Goal: Transaction & Acquisition: Download file/media

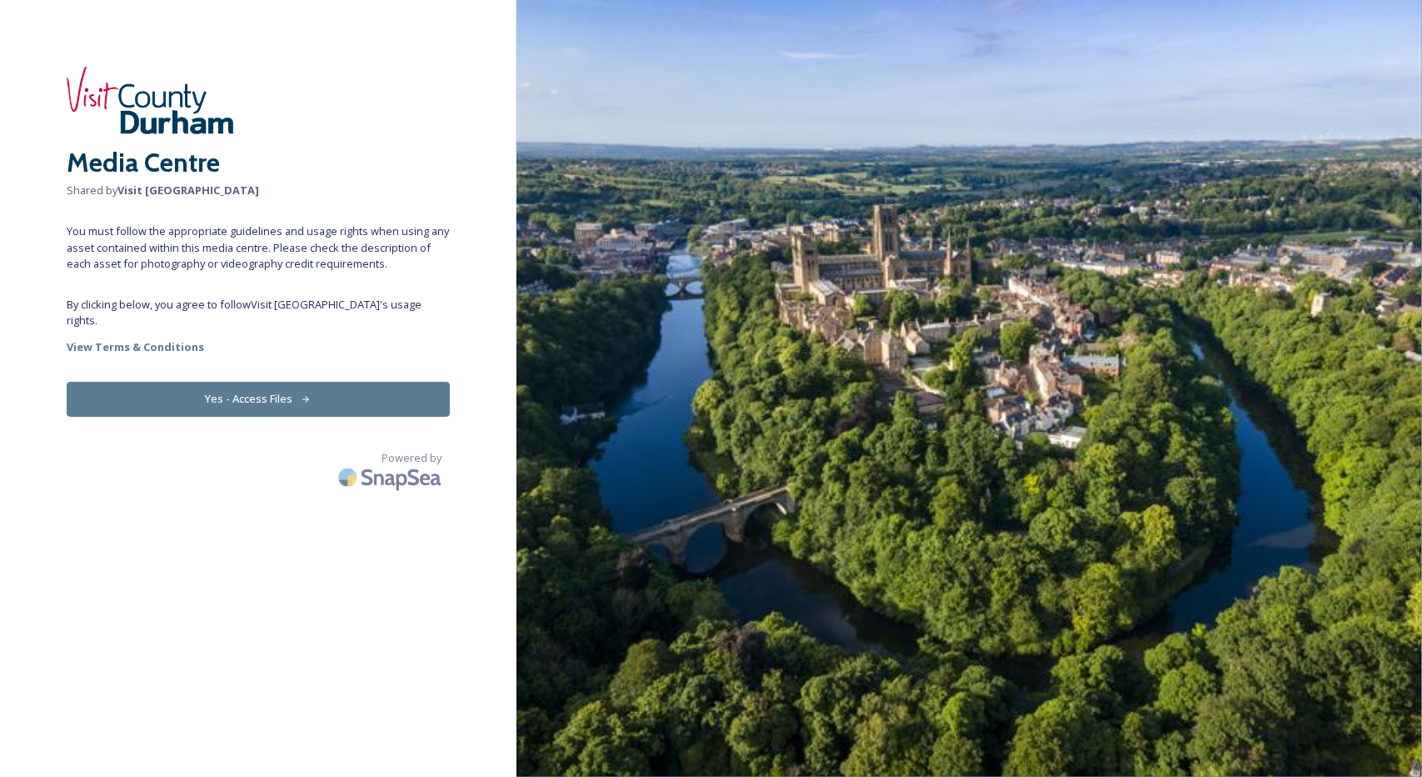
click at [278, 386] on button "Yes - Access Files" at bounding box center [258, 399] width 383 height 34
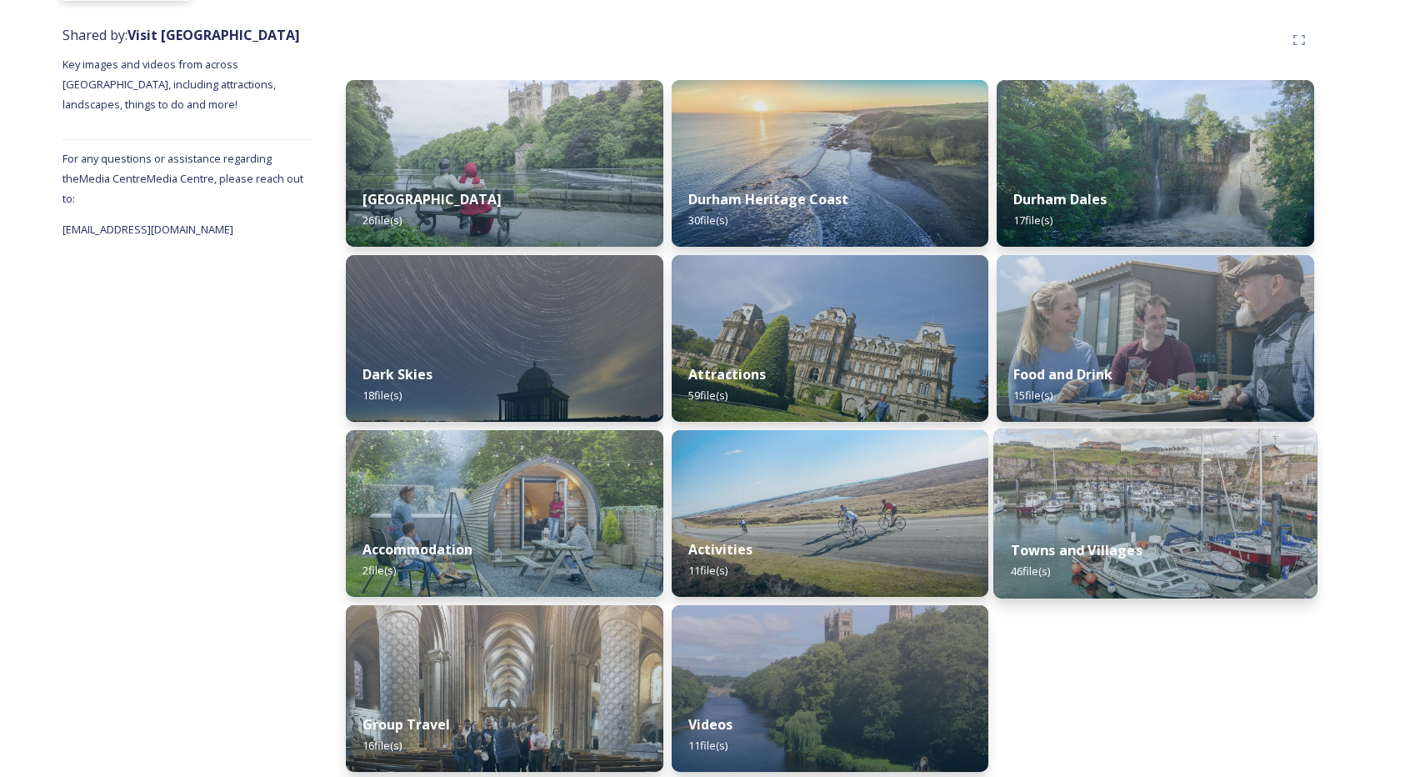
scroll to position [198, 0]
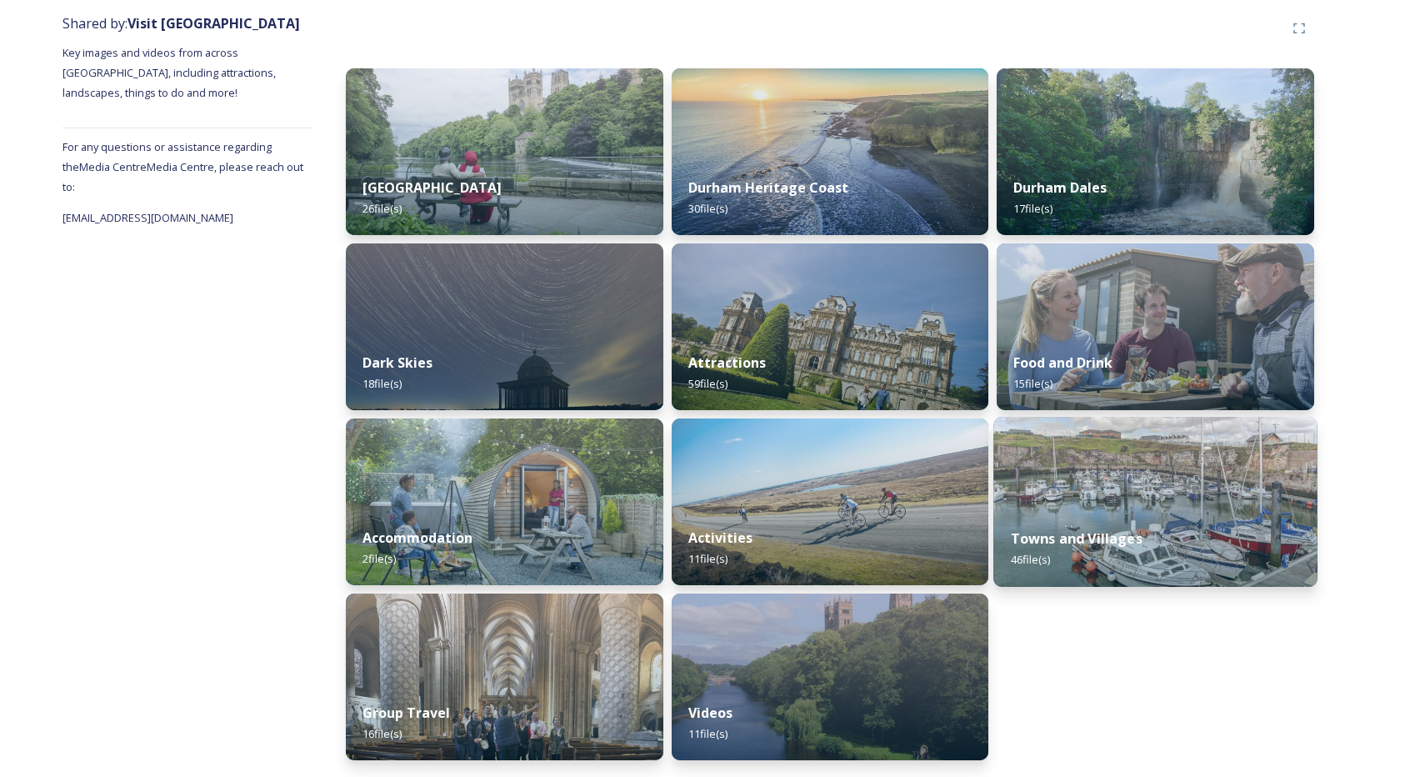
click at [1145, 501] on img at bounding box center [1155, 502] width 323 height 170
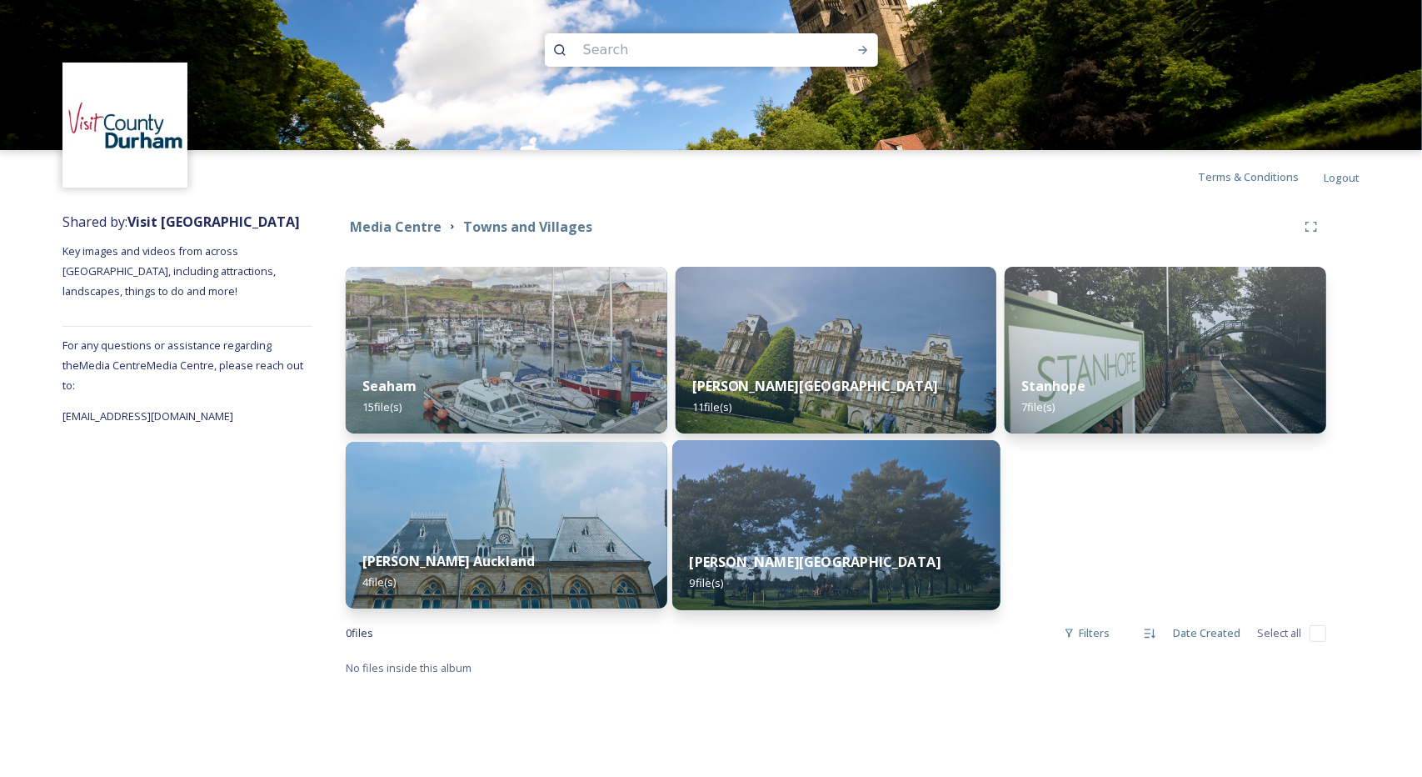
click at [862, 507] on img at bounding box center [835, 525] width 327 height 170
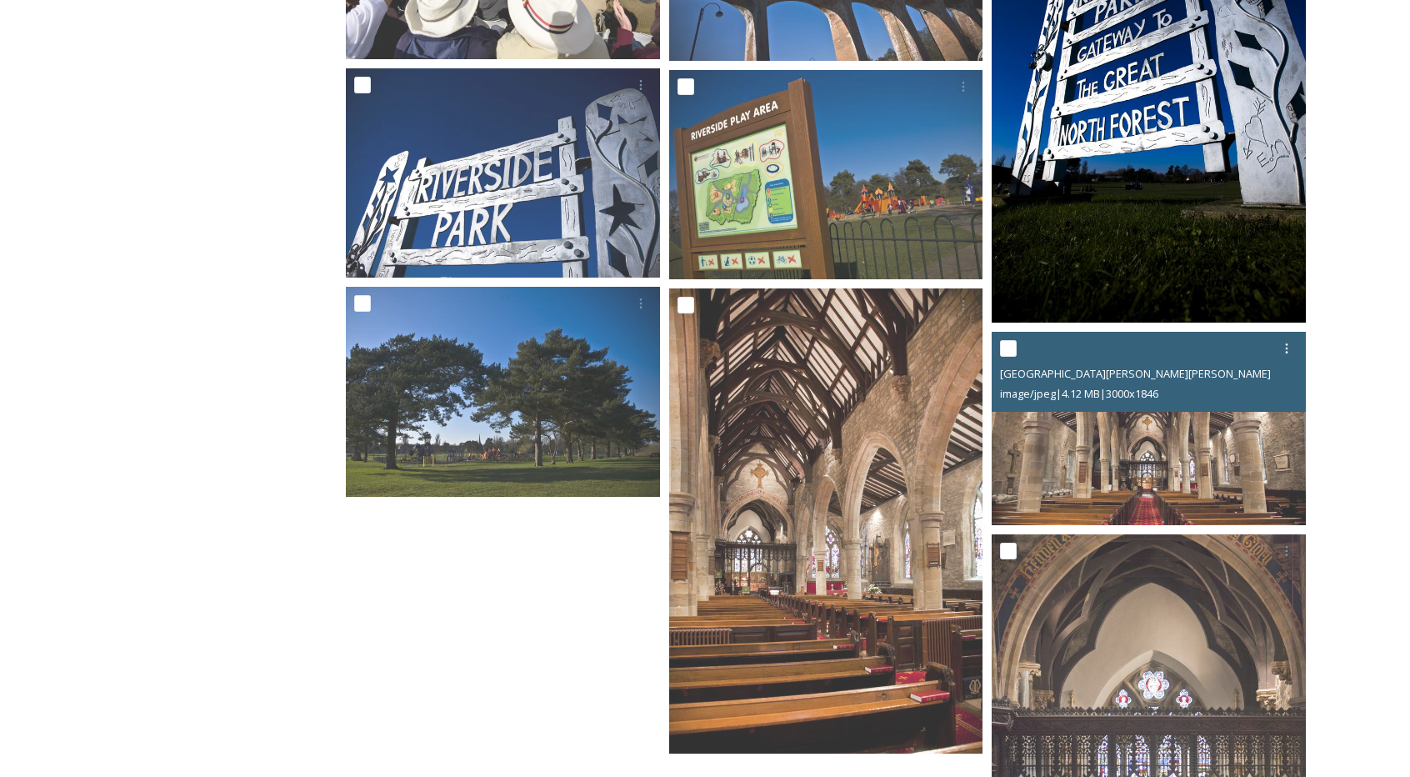
scroll to position [147, 0]
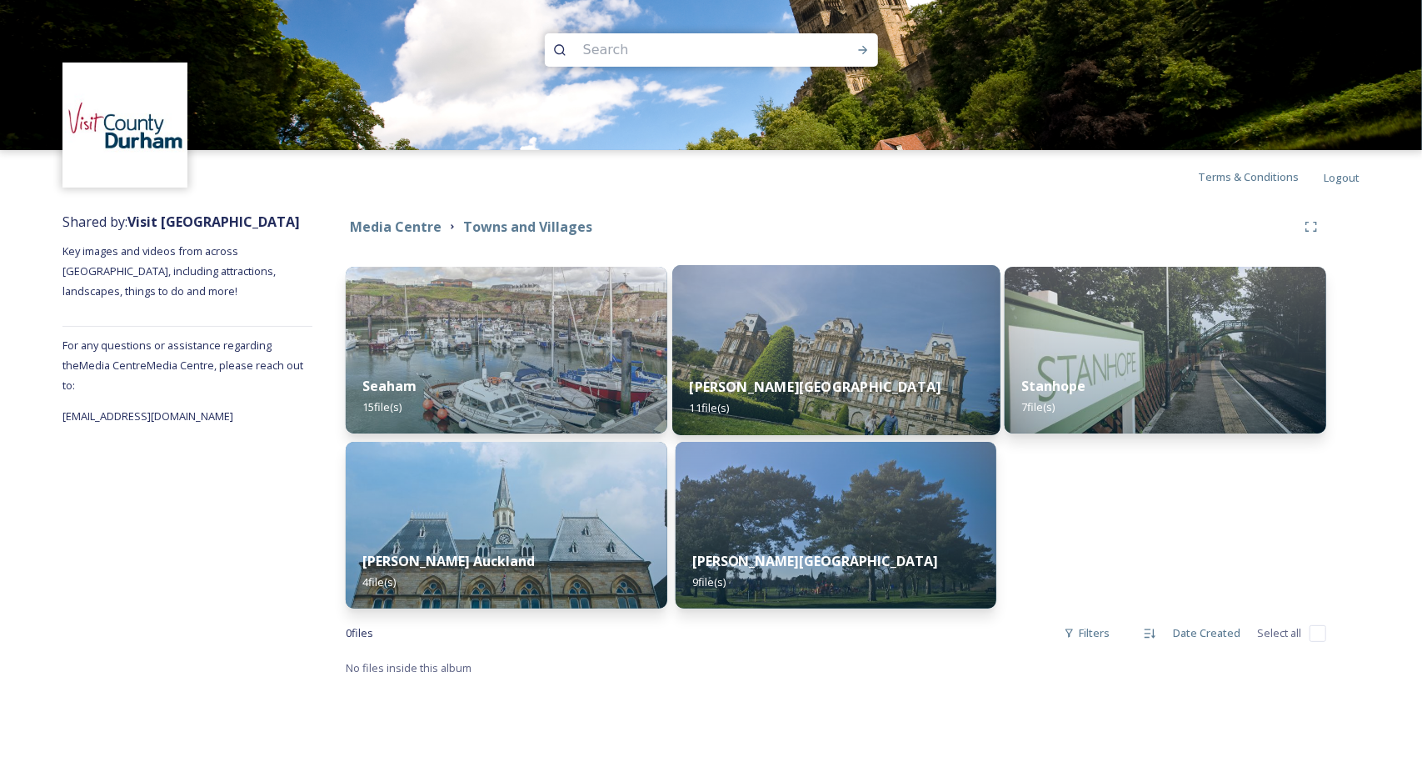
click at [823, 390] on div "[PERSON_NAME] Castle 11 file(s)" at bounding box center [835, 397] width 327 height 76
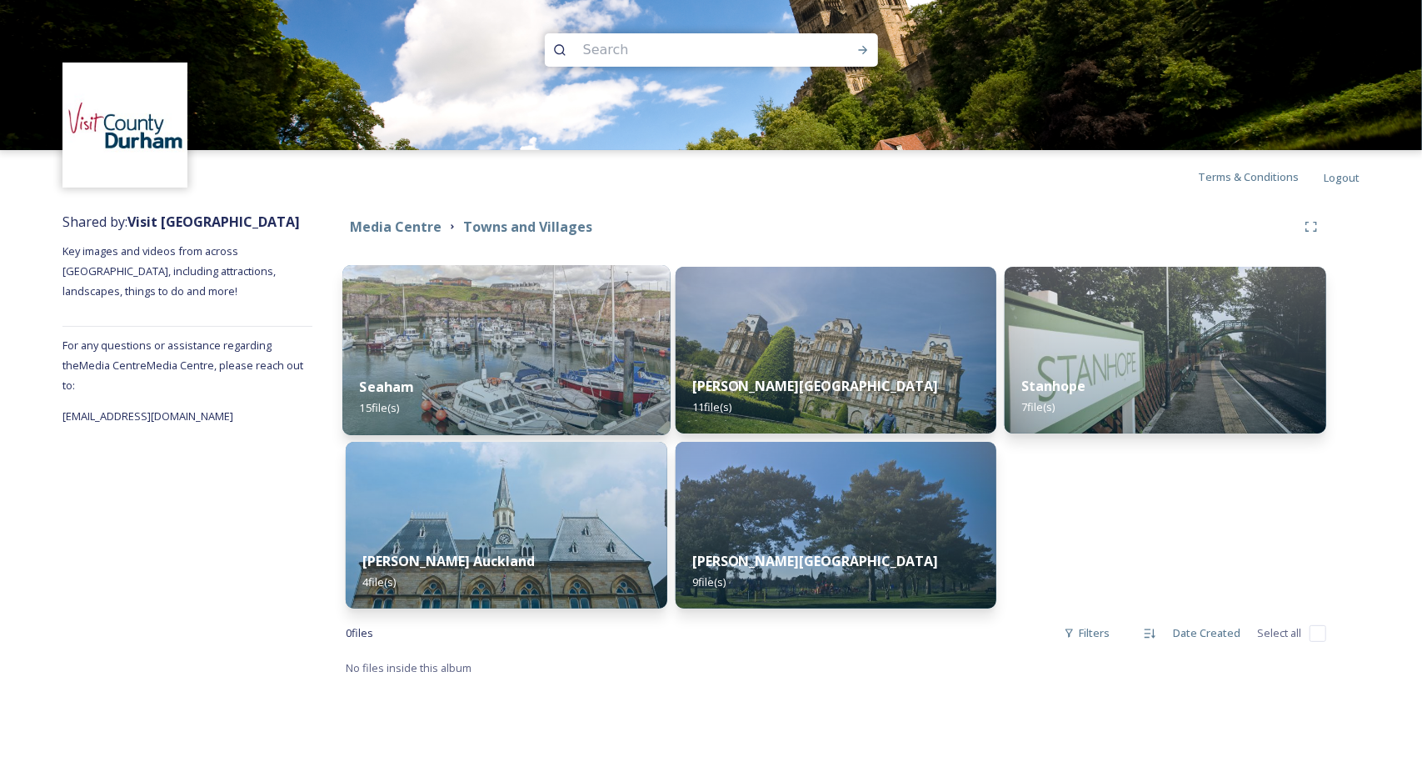
click at [542, 373] on div "Seaham 15 file(s)" at bounding box center [505, 397] width 327 height 76
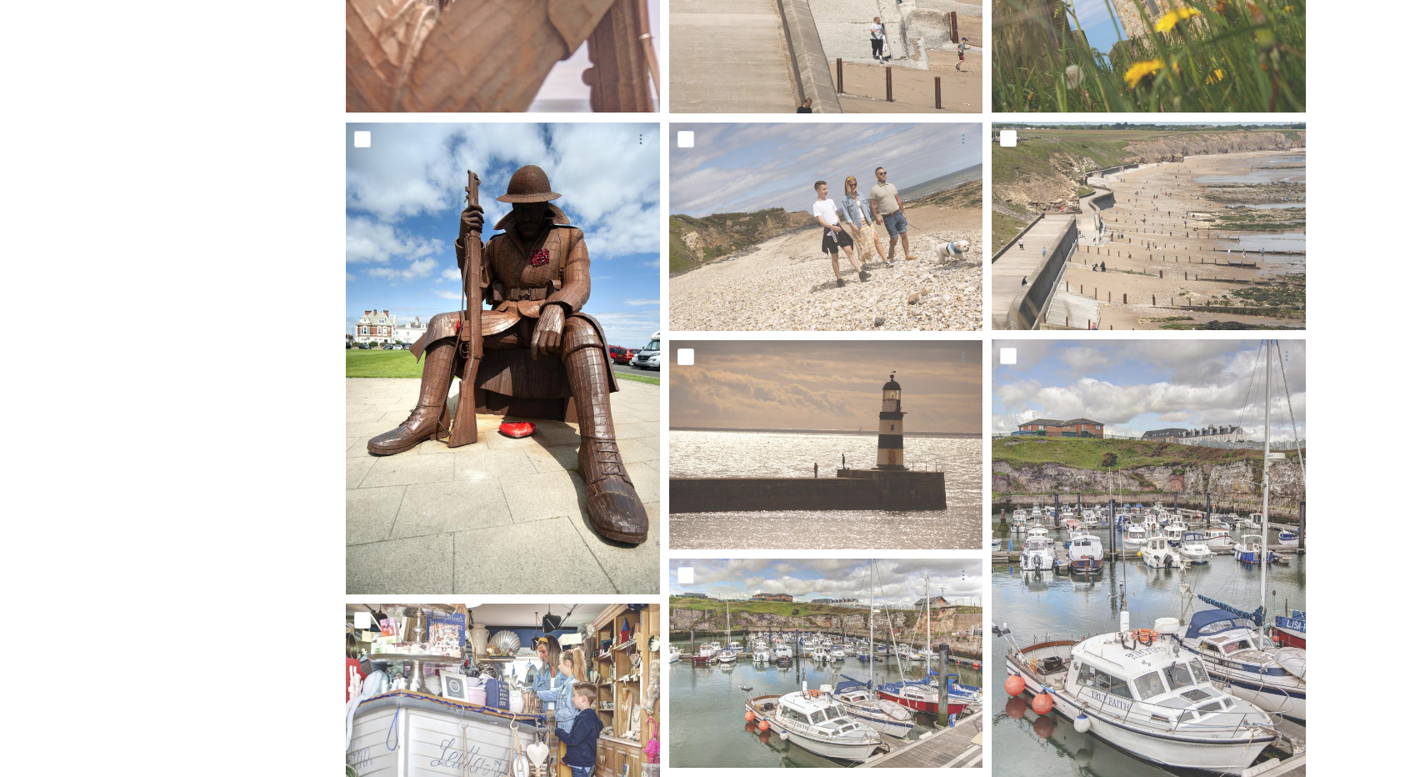
scroll to position [601, 0]
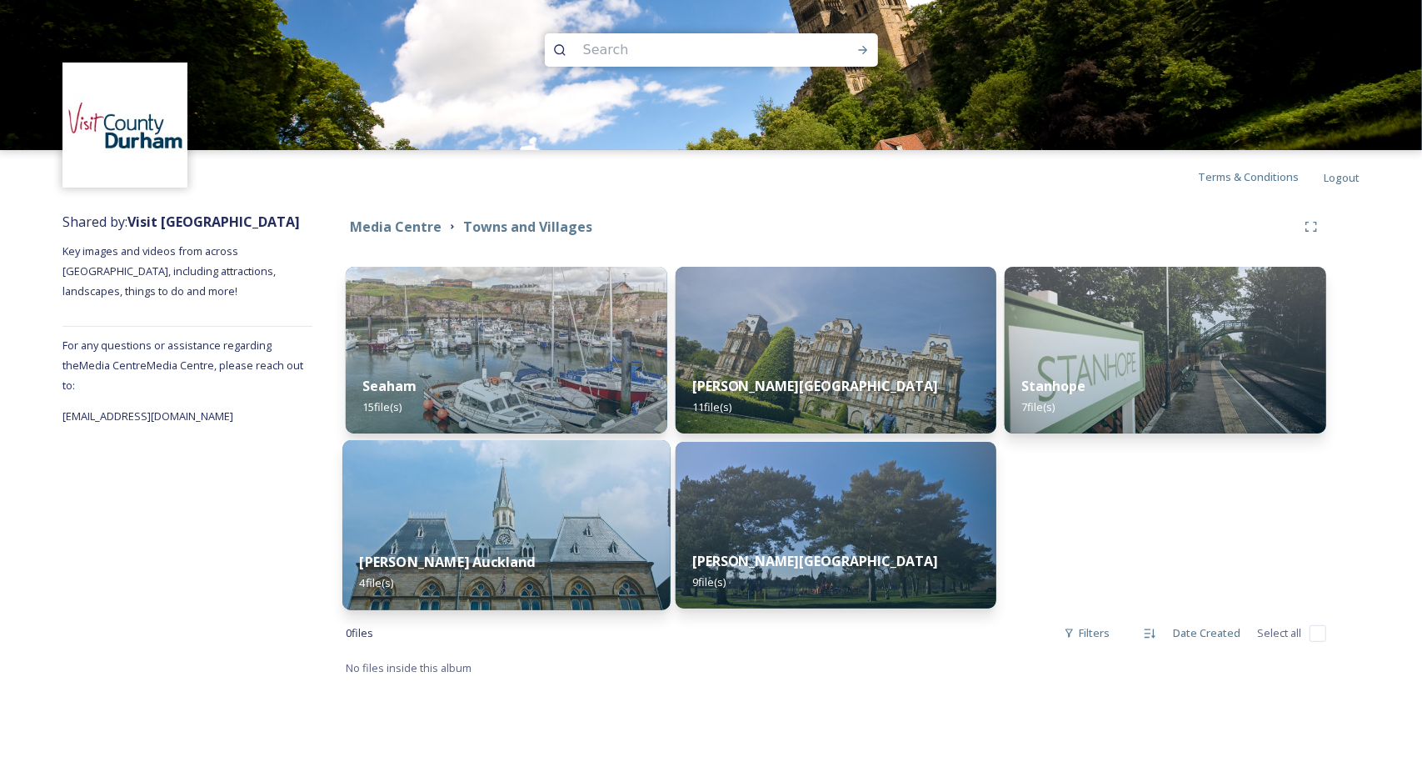
click at [512, 507] on img at bounding box center [505, 525] width 327 height 170
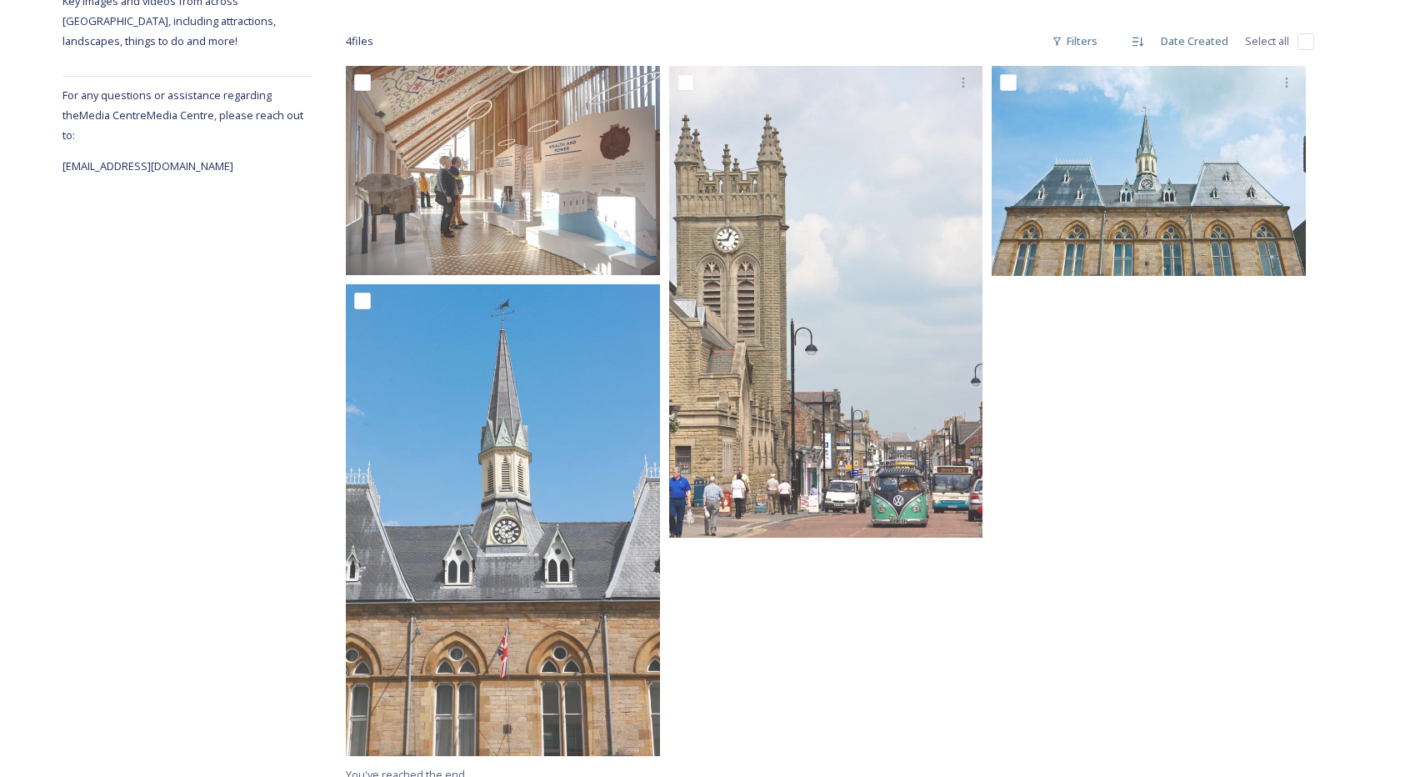
scroll to position [265, 0]
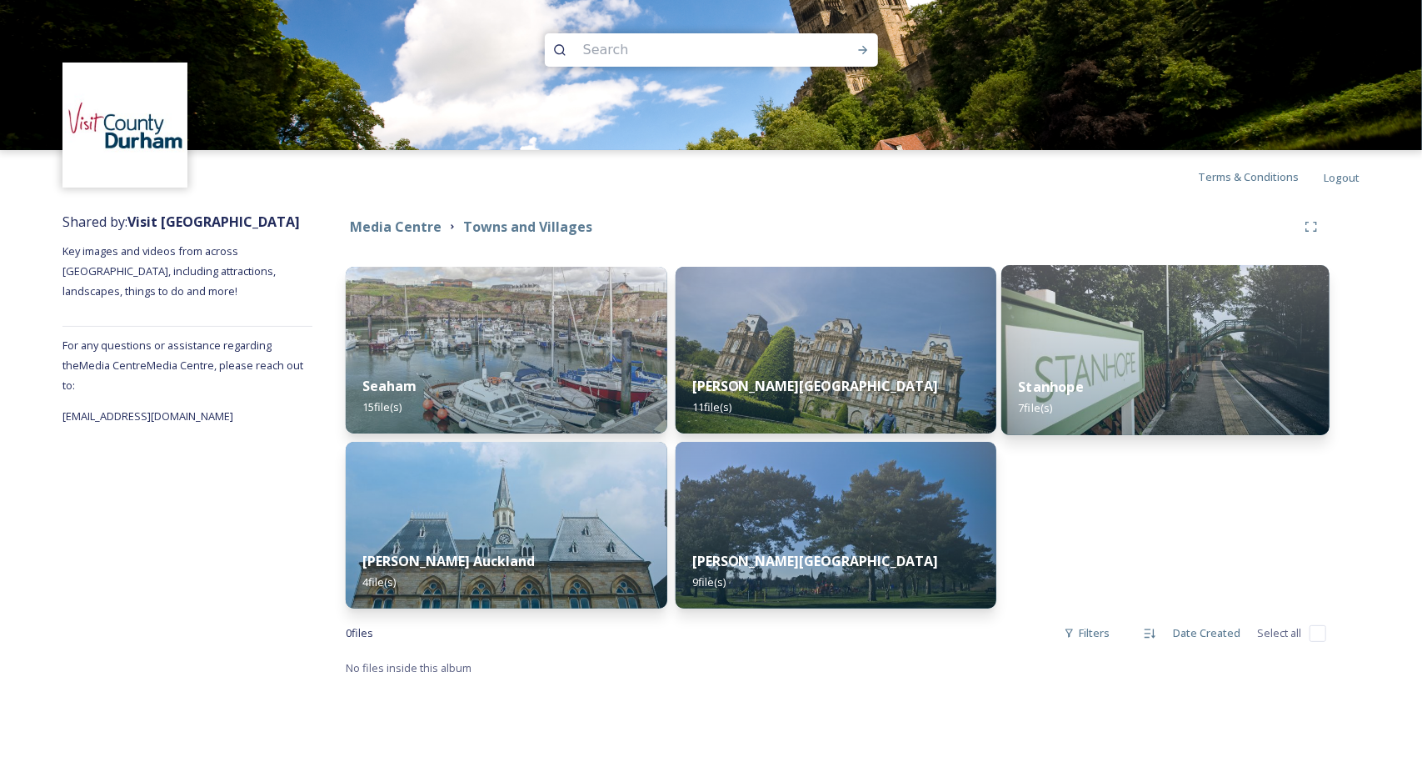
click at [1139, 366] on div "Stanhope 7 file(s)" at bounding box center [1164, 397] width 327 height 76
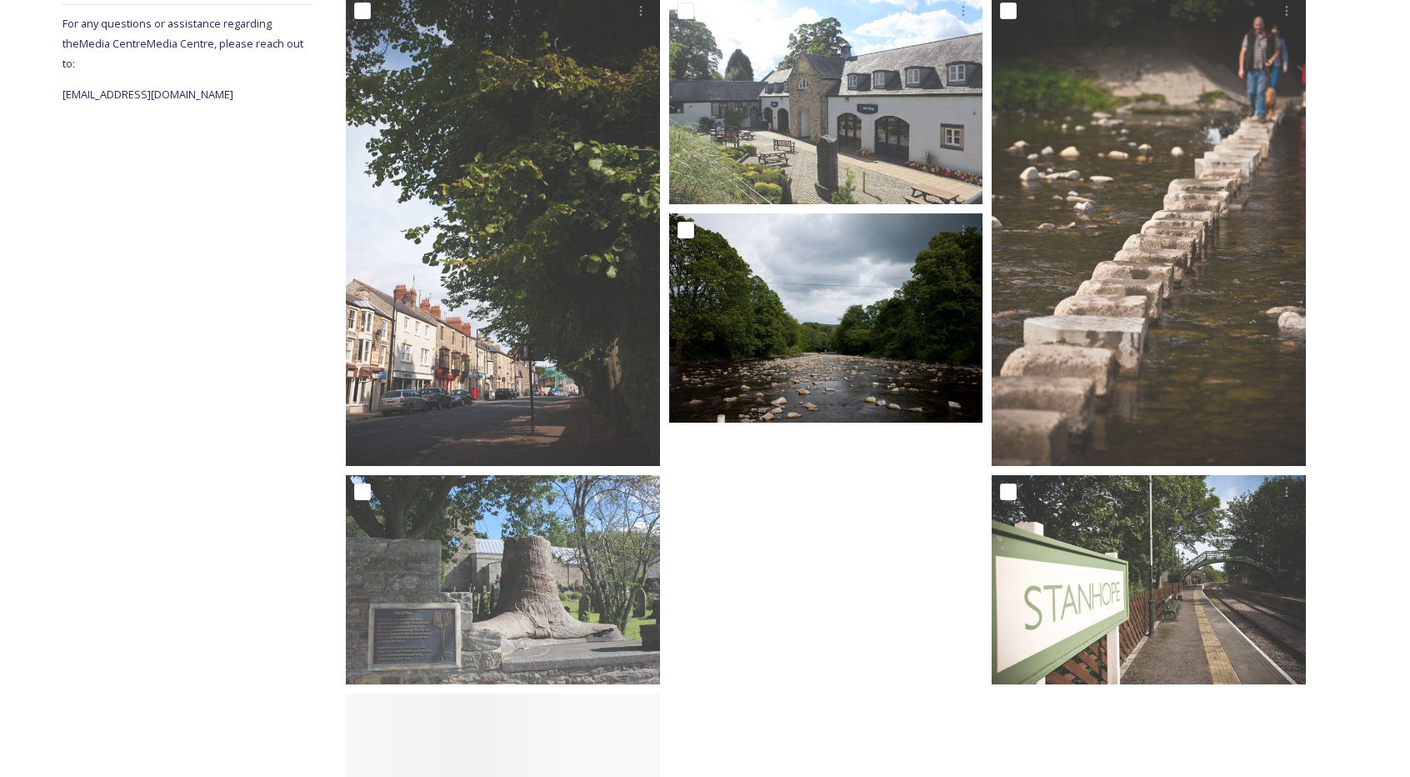
scroll to position [746, 0]
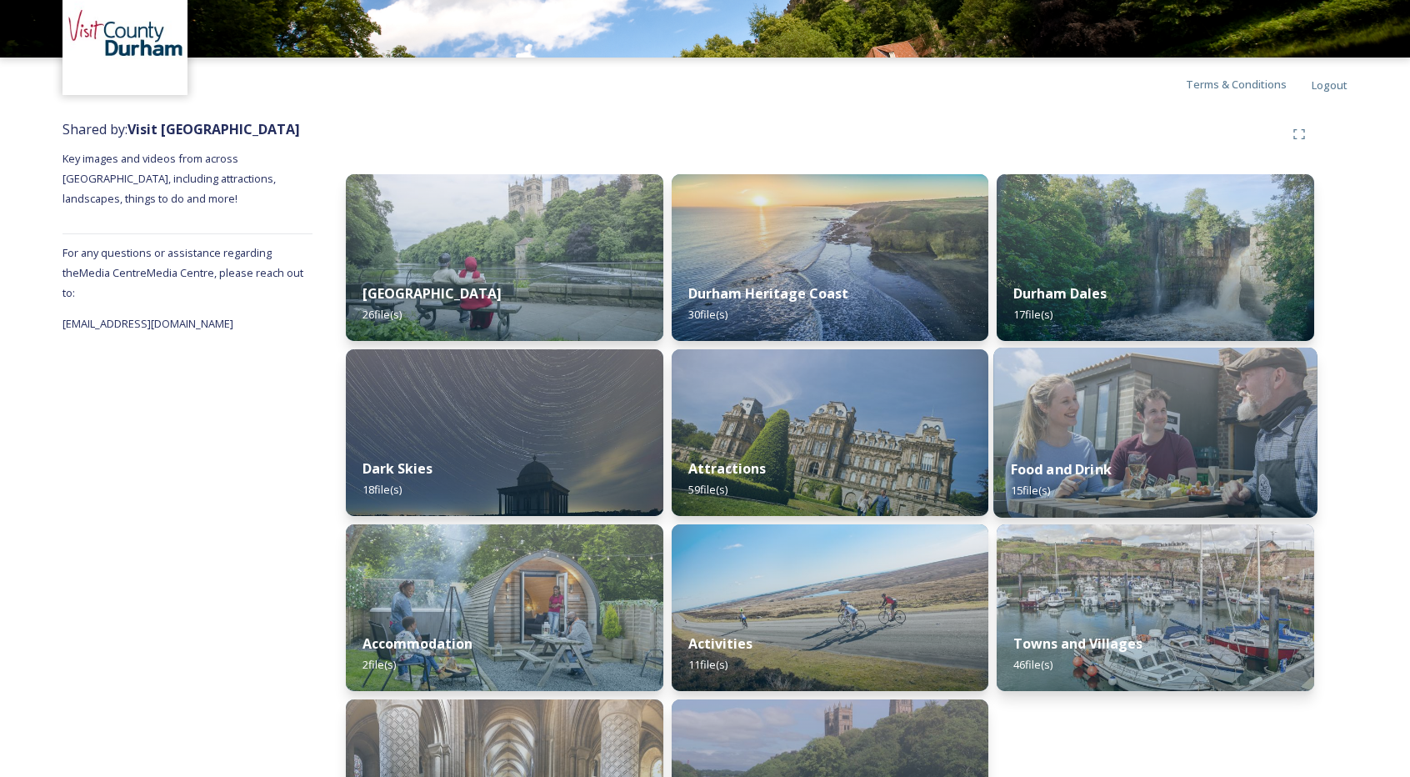
scroll to position [198, 0]
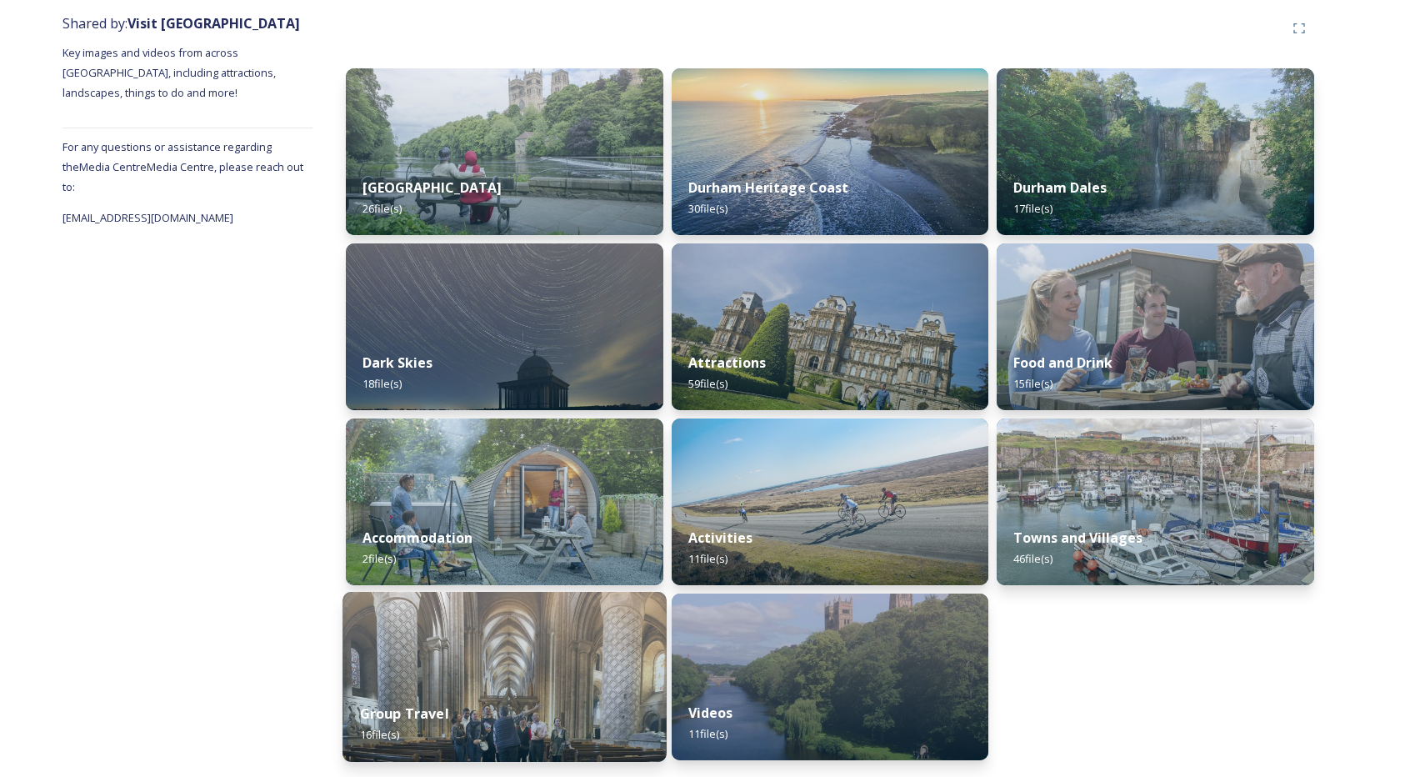
click at [544, 678] on img at bounding box center [503, 677] width 323 height 170
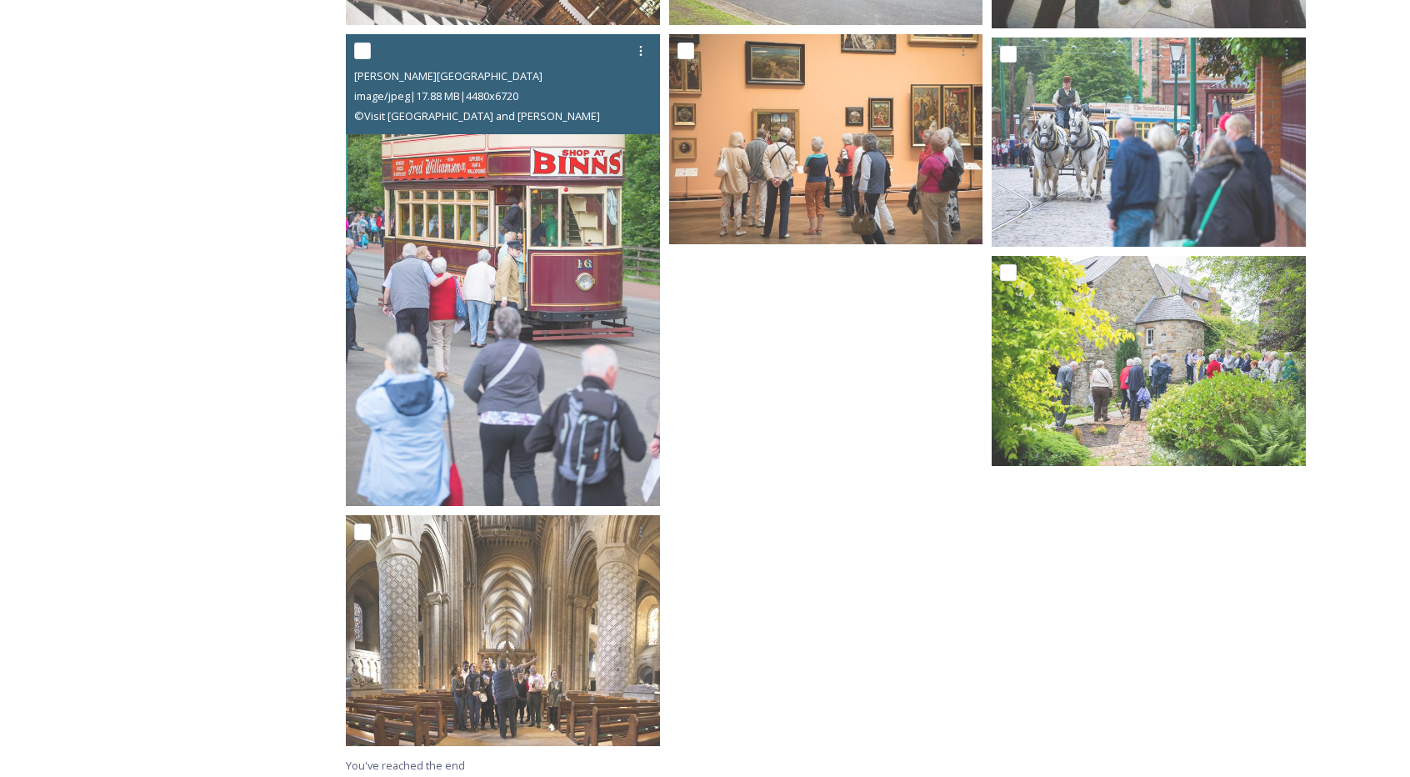
scroll to position [1161, 0]
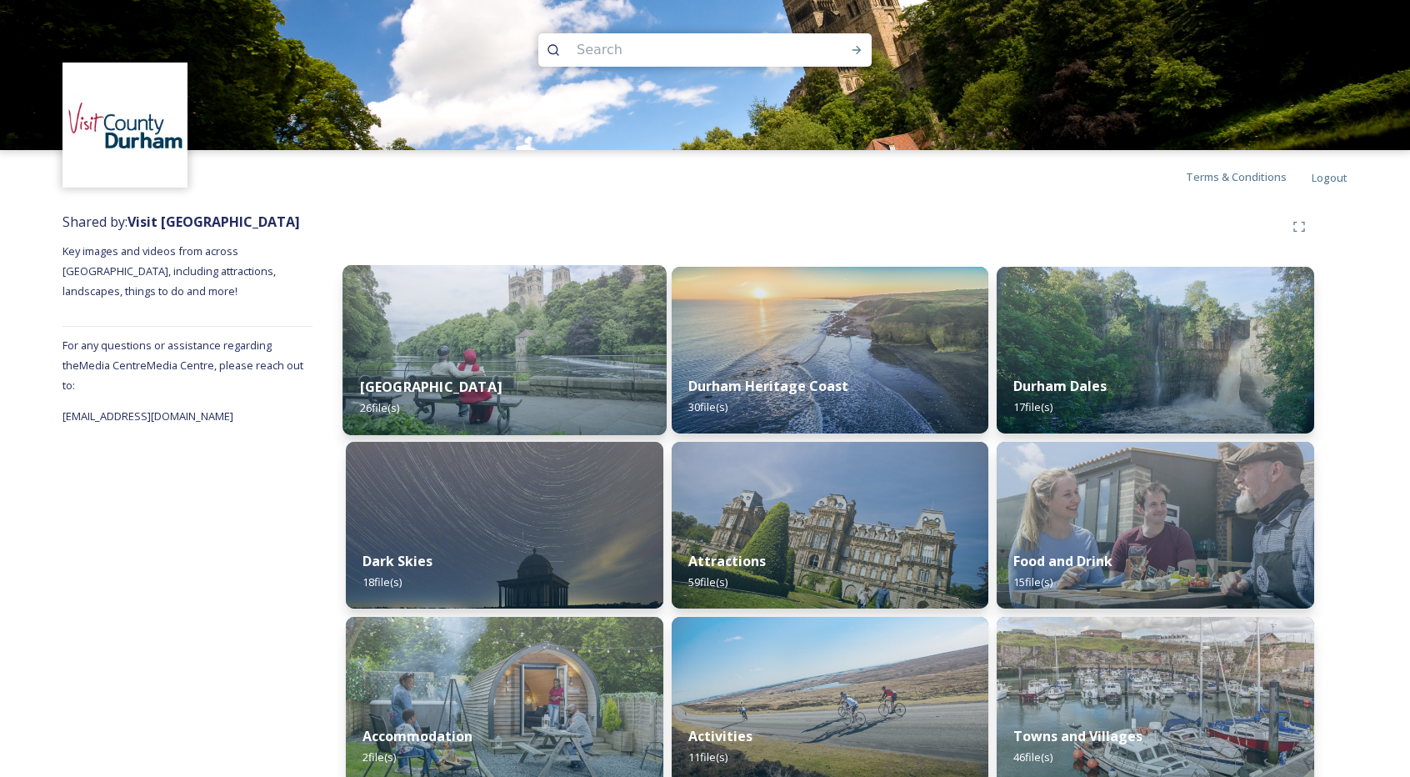
click at [492, 340] on img at bounding box center [503, 350] width 323 height 170
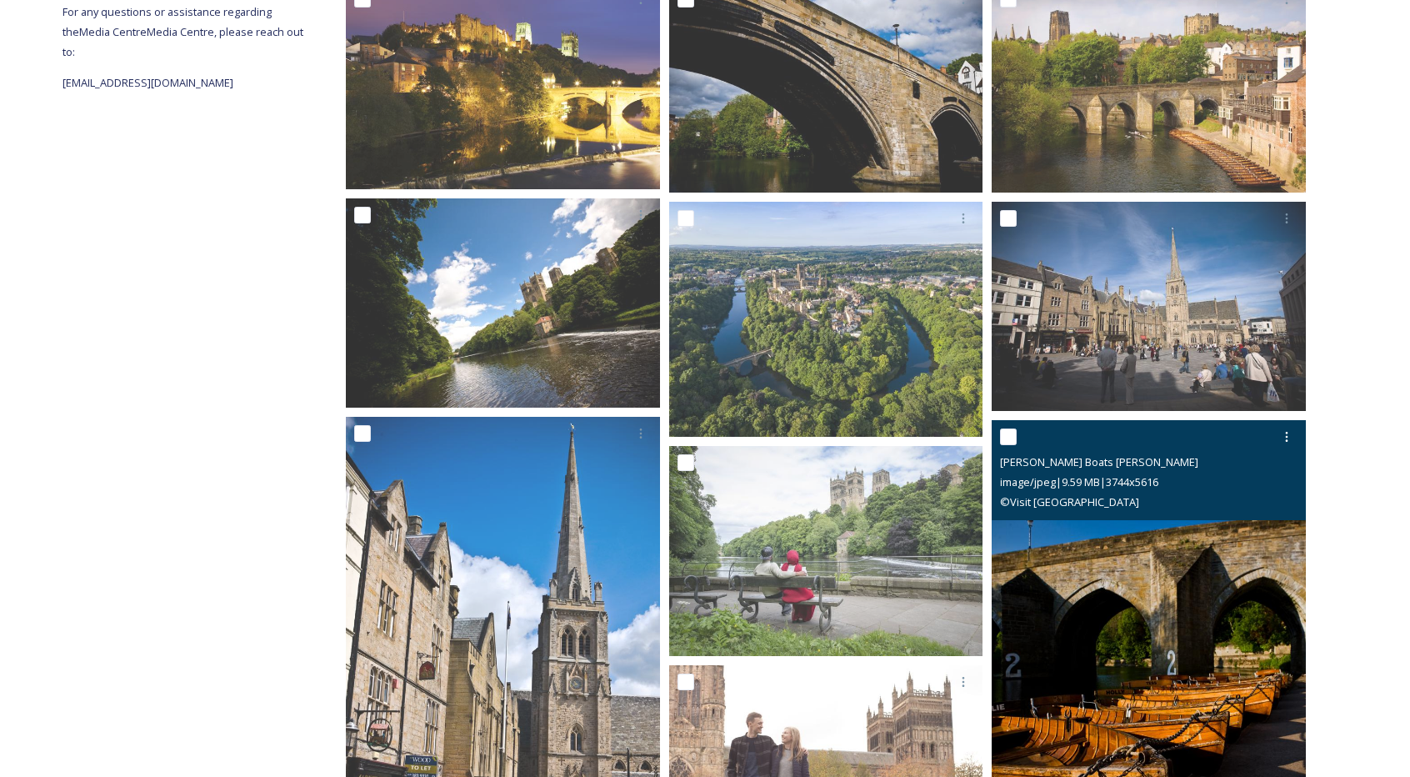
scroll to position [167, 0]
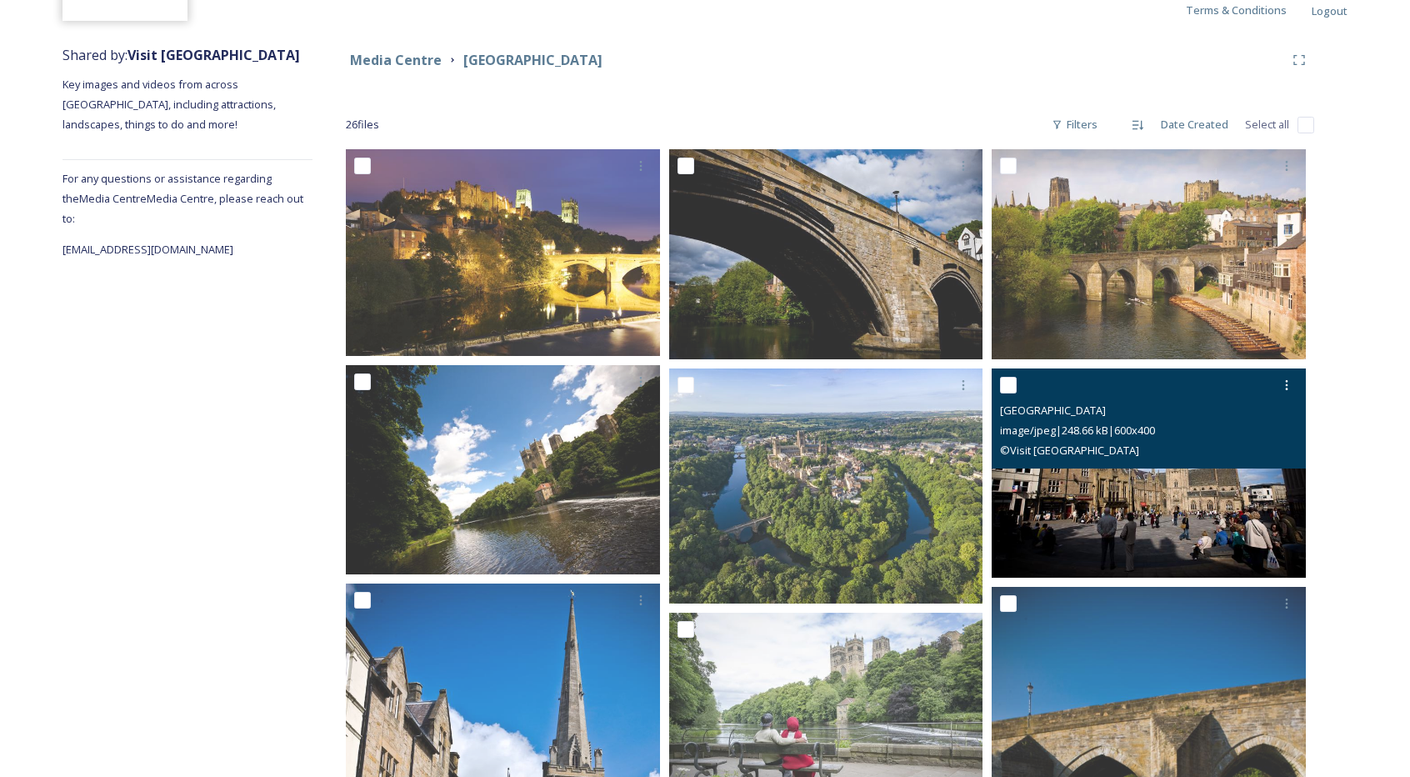
click at [1178, 499] on img at bounding box center [1148, 472] width 314 height 209
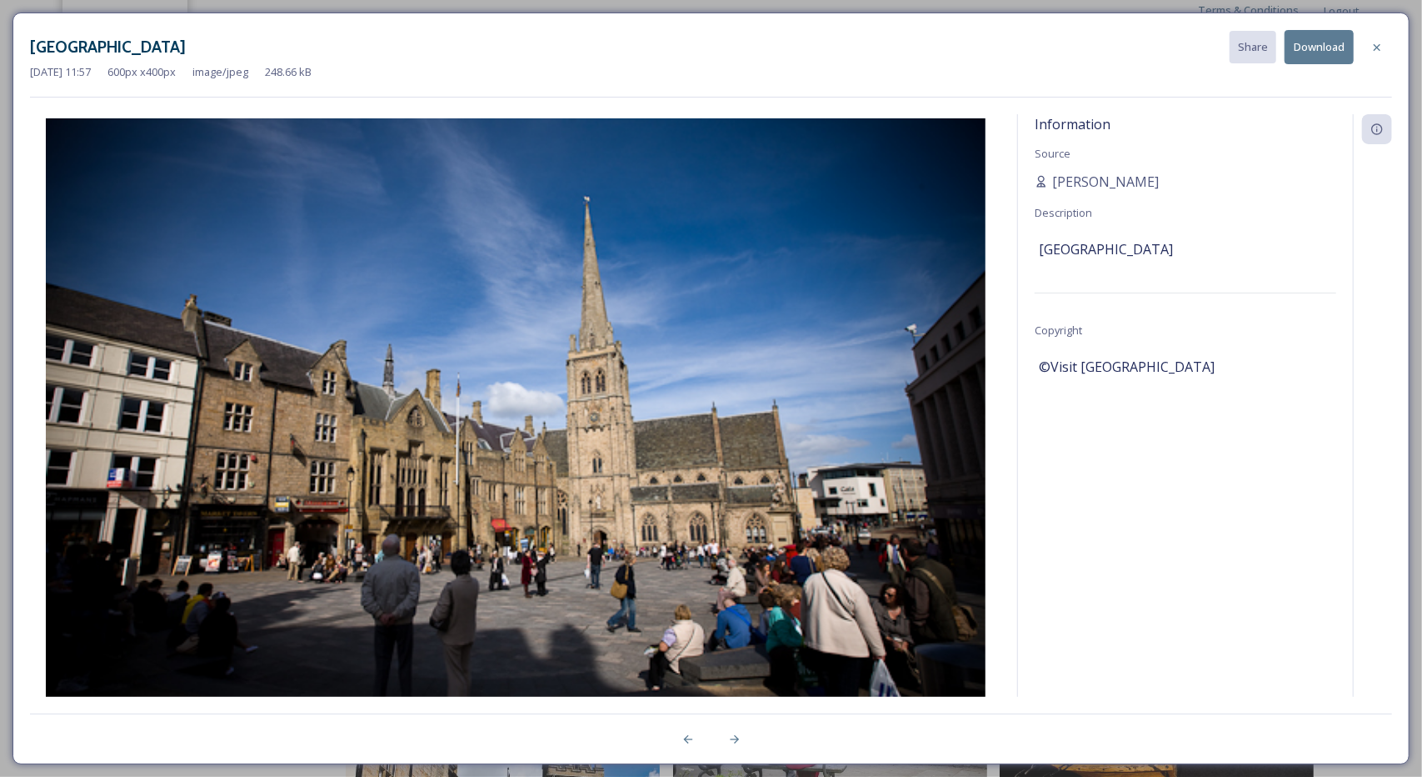
click at [1313, 37] on button "Download" at bounding box center [1319, 47] width 69 height 34
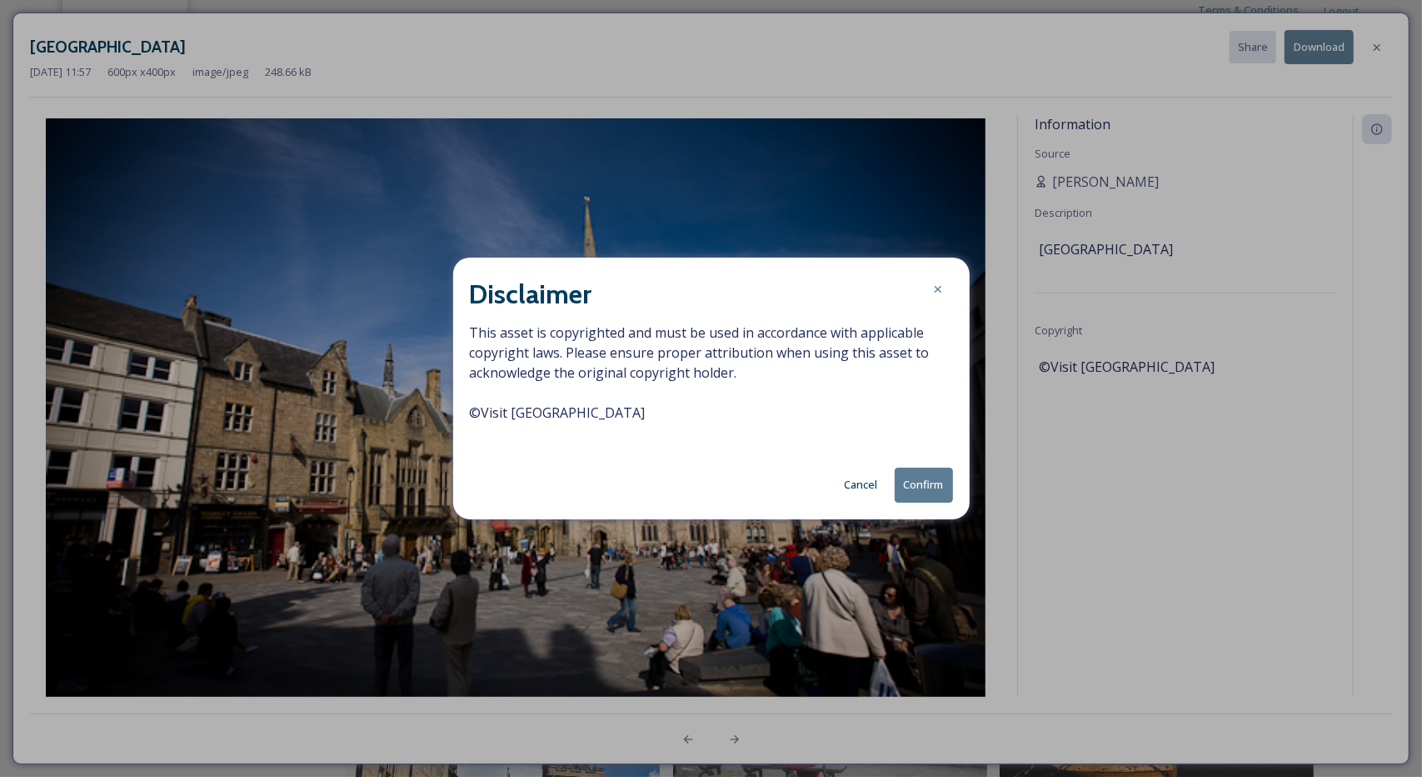
click at [926, 481] on button "Confirm" at bounding box center [924, 484] width 58 height 34
